Goal: Task Accomplishment & Management: Use online tool/utility

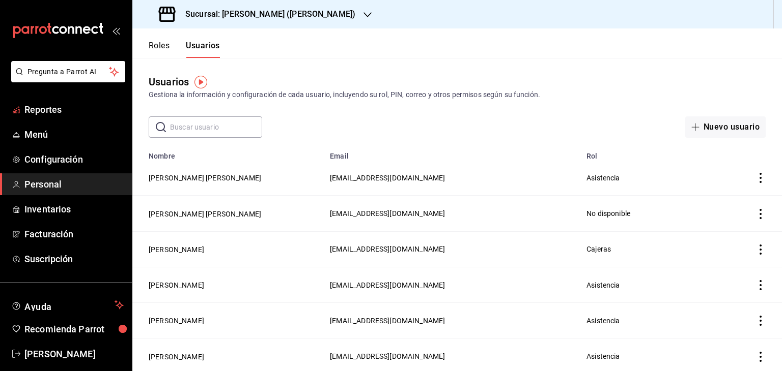
click at [61, 111] on span "Reportes" at bounding box center [73, 110] width 99 height 14
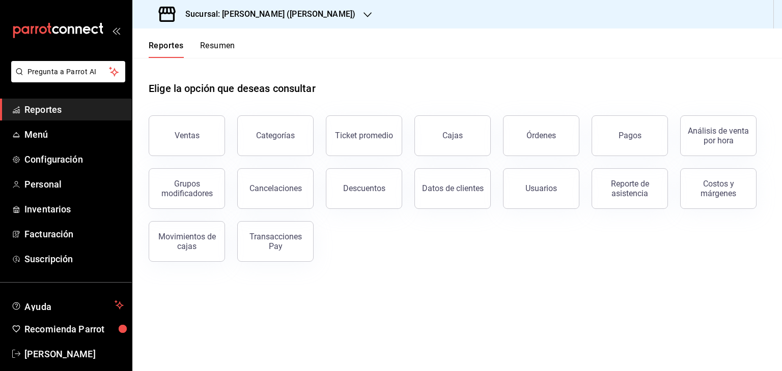
click at [363, 14] on icon "button" at bounding box center [367, 14] width 8 height 5
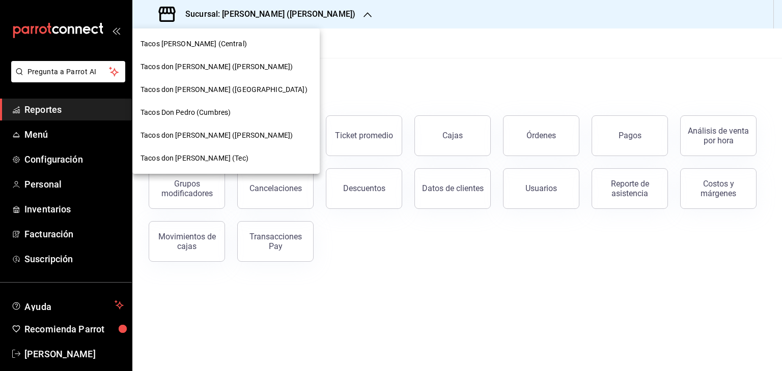
click at [339, 14] on div at bounding box center [391, 185] width 782 height 371
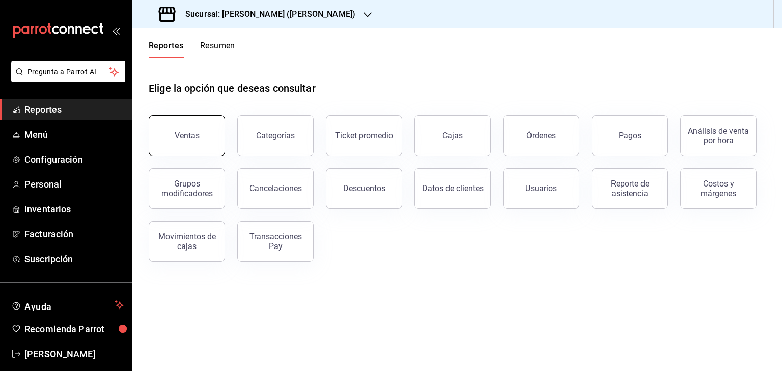
click at [205, 131] on button "Ventas" at bounding box center [187, 136] width 76 height 41
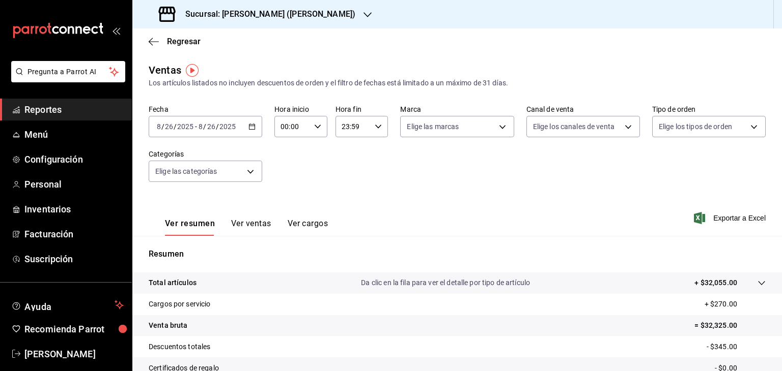
click at [335, 21] on div "Sucursal: [PERSON_NAME] ([PERSON_NAME])" at bounding box center [257, 14] width 235 height 28
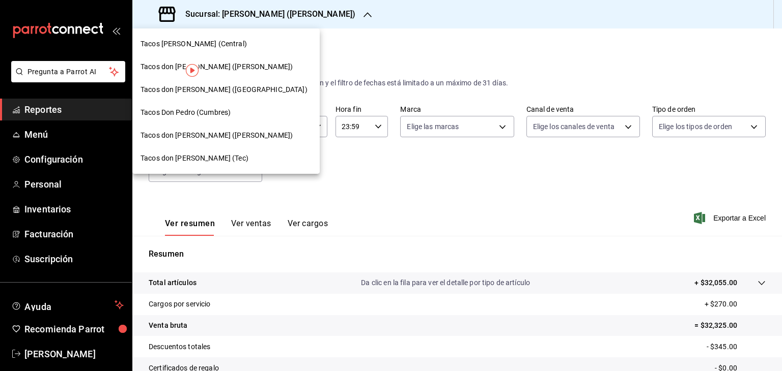
click at [222, 43] on span "Tacos [PERSON_NAME] (Central)" at bounding box center [193, 44] width 106 height 11
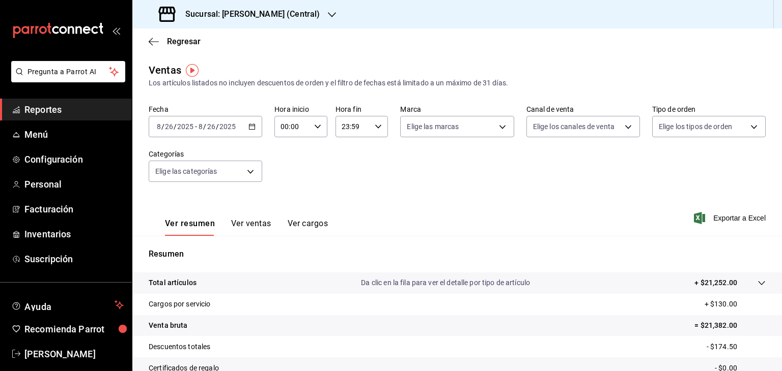
click at [250, 223] on button "Ver ventas" at bounding box center [251, 227] width 40 height 17
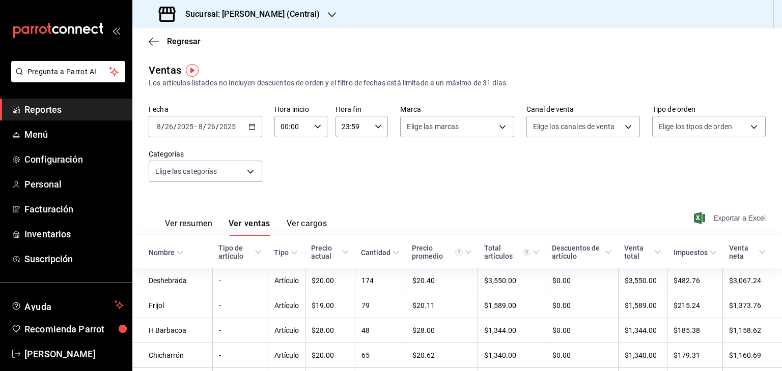
click at [723, 219] on span "Exportar a Excel" at bounding box center [731, 218] width 70 height 12
